Goal: Book appointment/travel/reservation

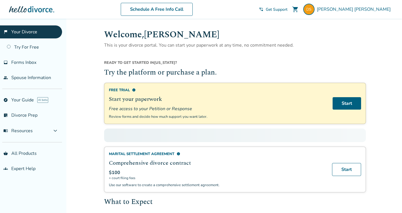
click at [288, 9] on span "Get Support" at bounding box center [277, 9] width 22 height 5
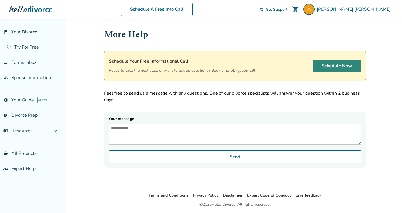
click at [339, 68] on link "Schedule Now" at bounding box center [337, 66] width 49 height 12
